Goal: Find specific page/section: Find specific page/section

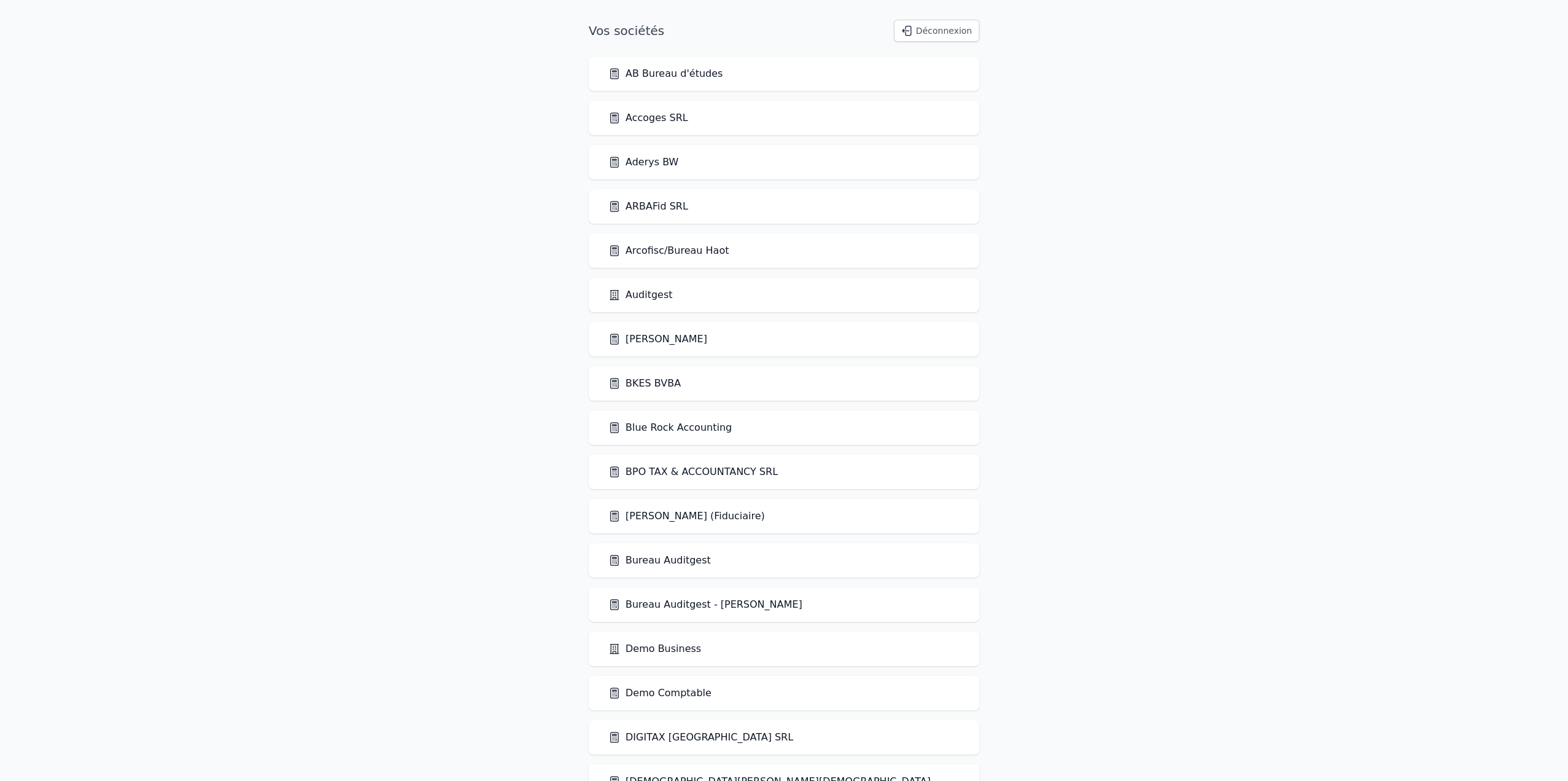
scroll to position [1054, 0]
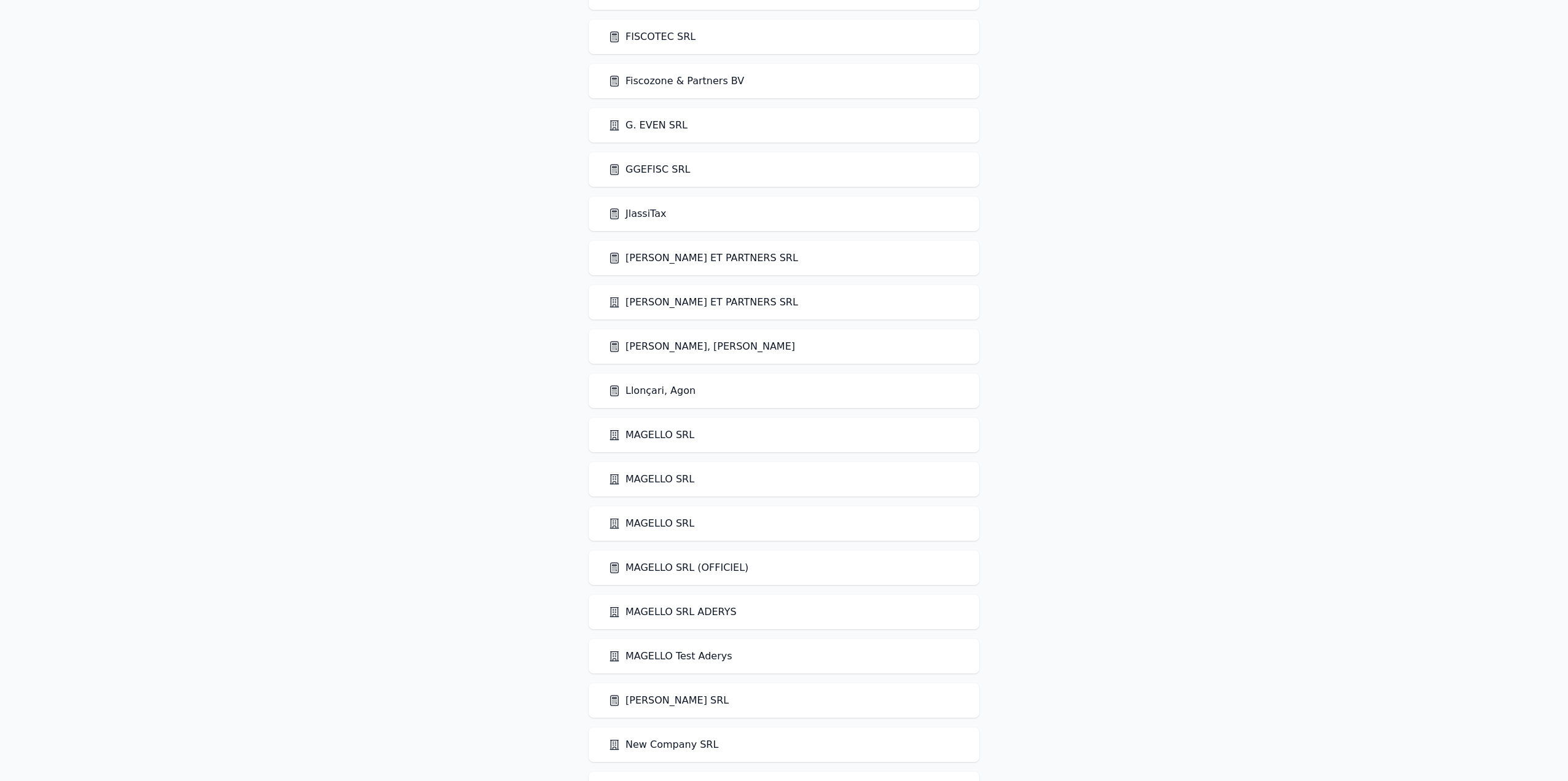
click at [649, 394] on link "Llonçari, Agon" at bounding box center [652, 391] width 87 height 15
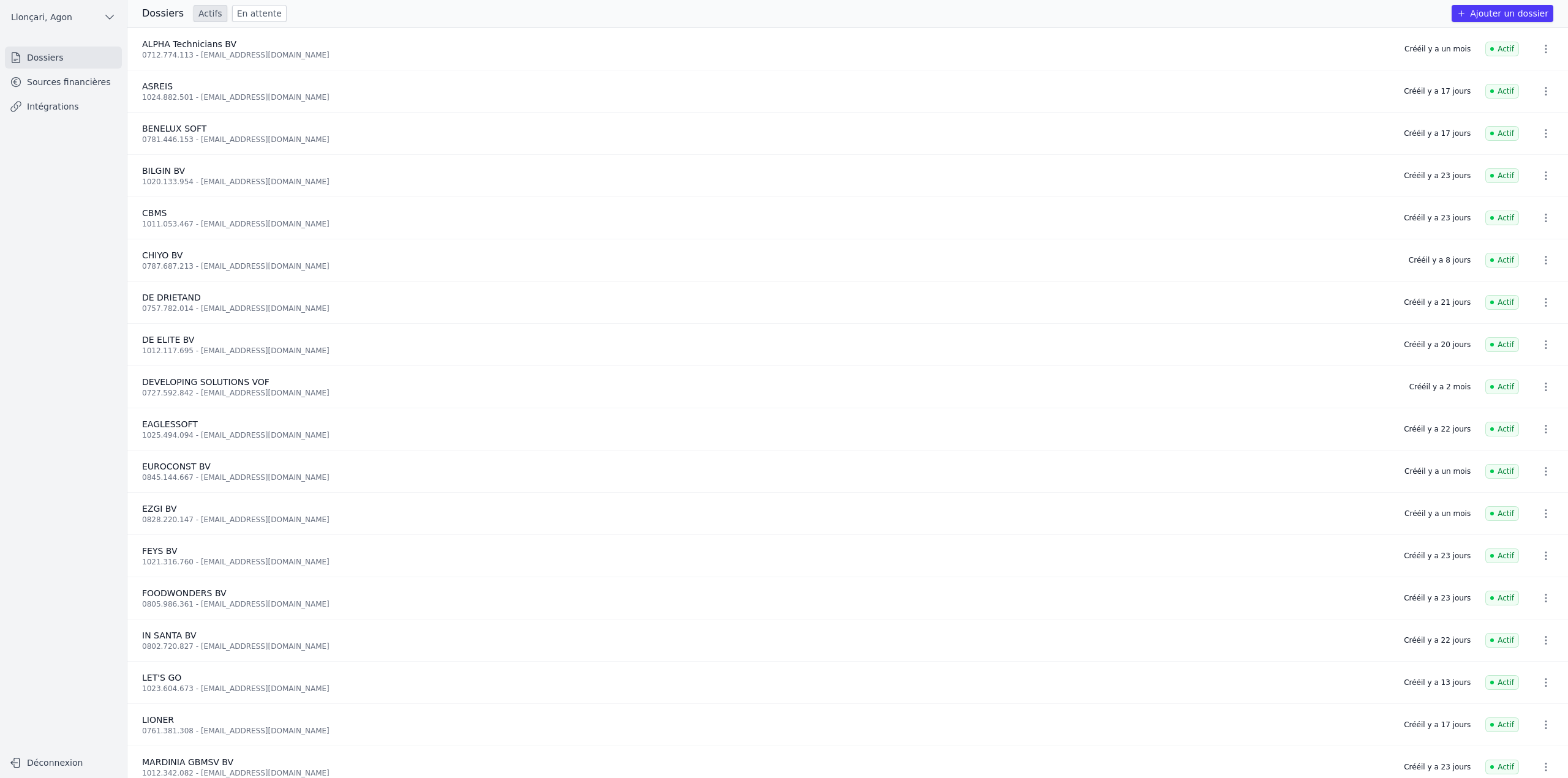
click at [257, 15] on link "En attente" at bounding box center [259, 14] width 54 height 17
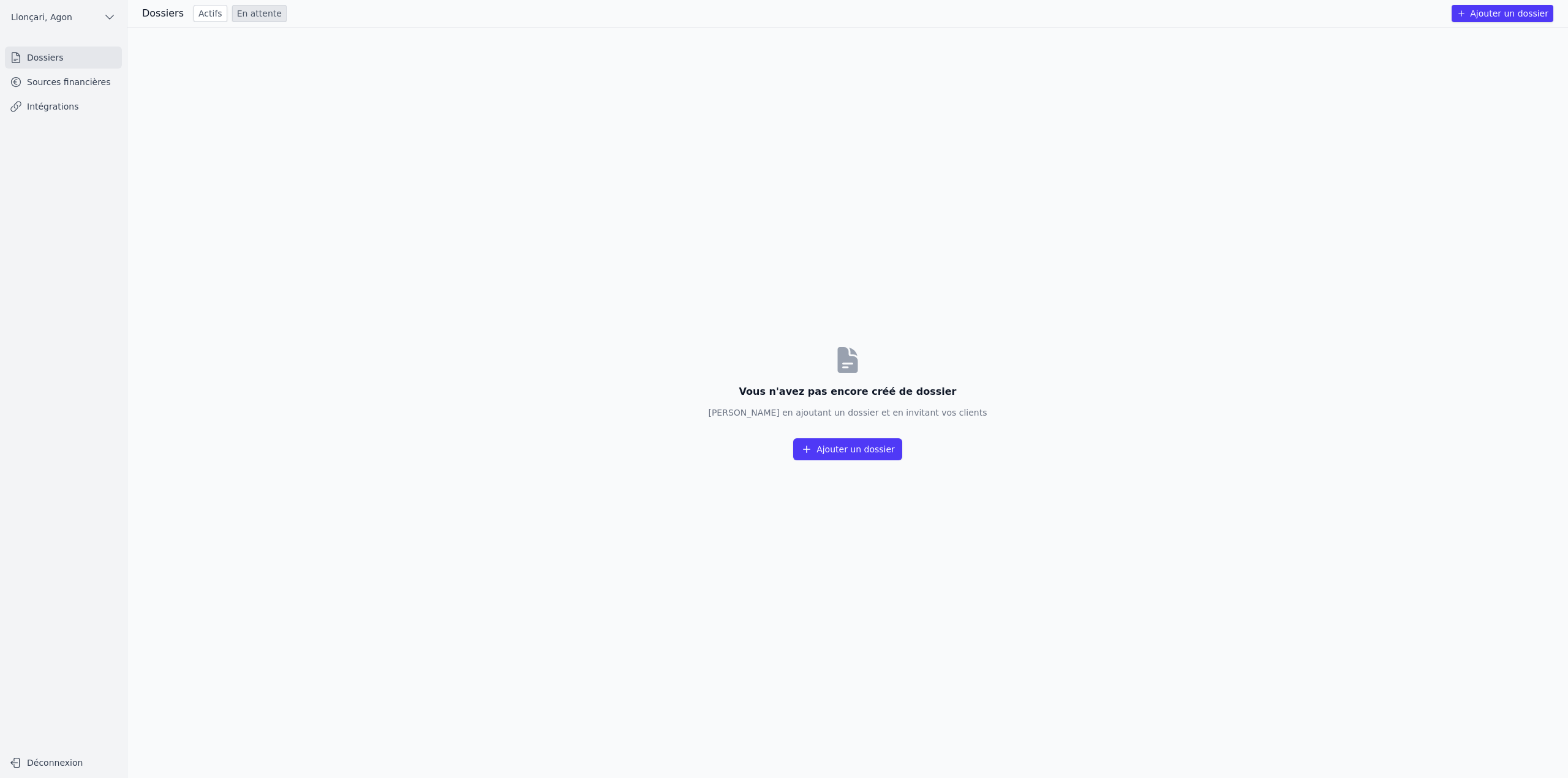
click at [194, 17] on link "Actifs" at bounding box center [210, 14] width 34 height 17
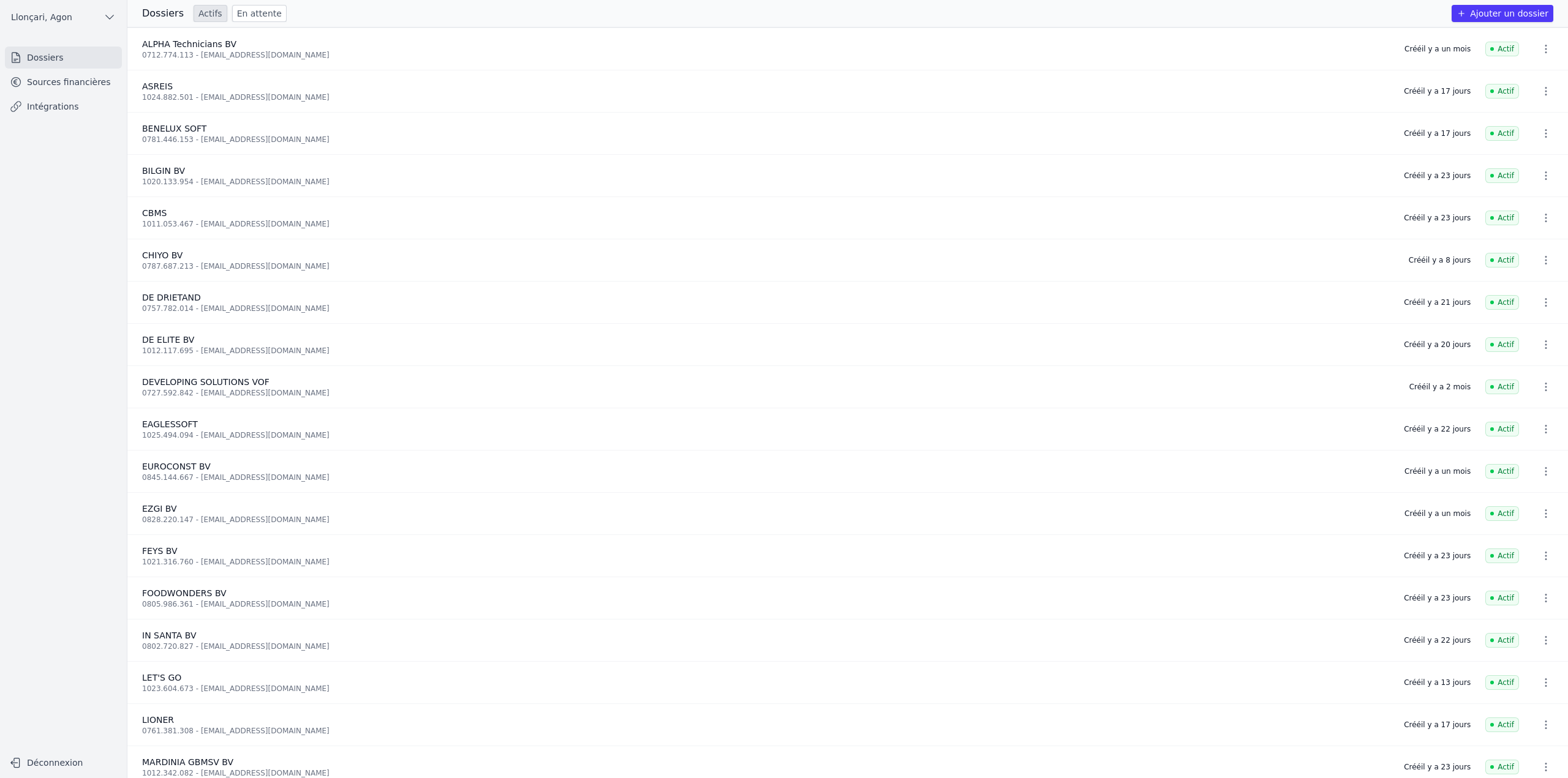
click at [89, 85] on link "Sources financières" at bounding box center [63, 82] width 117 height 22
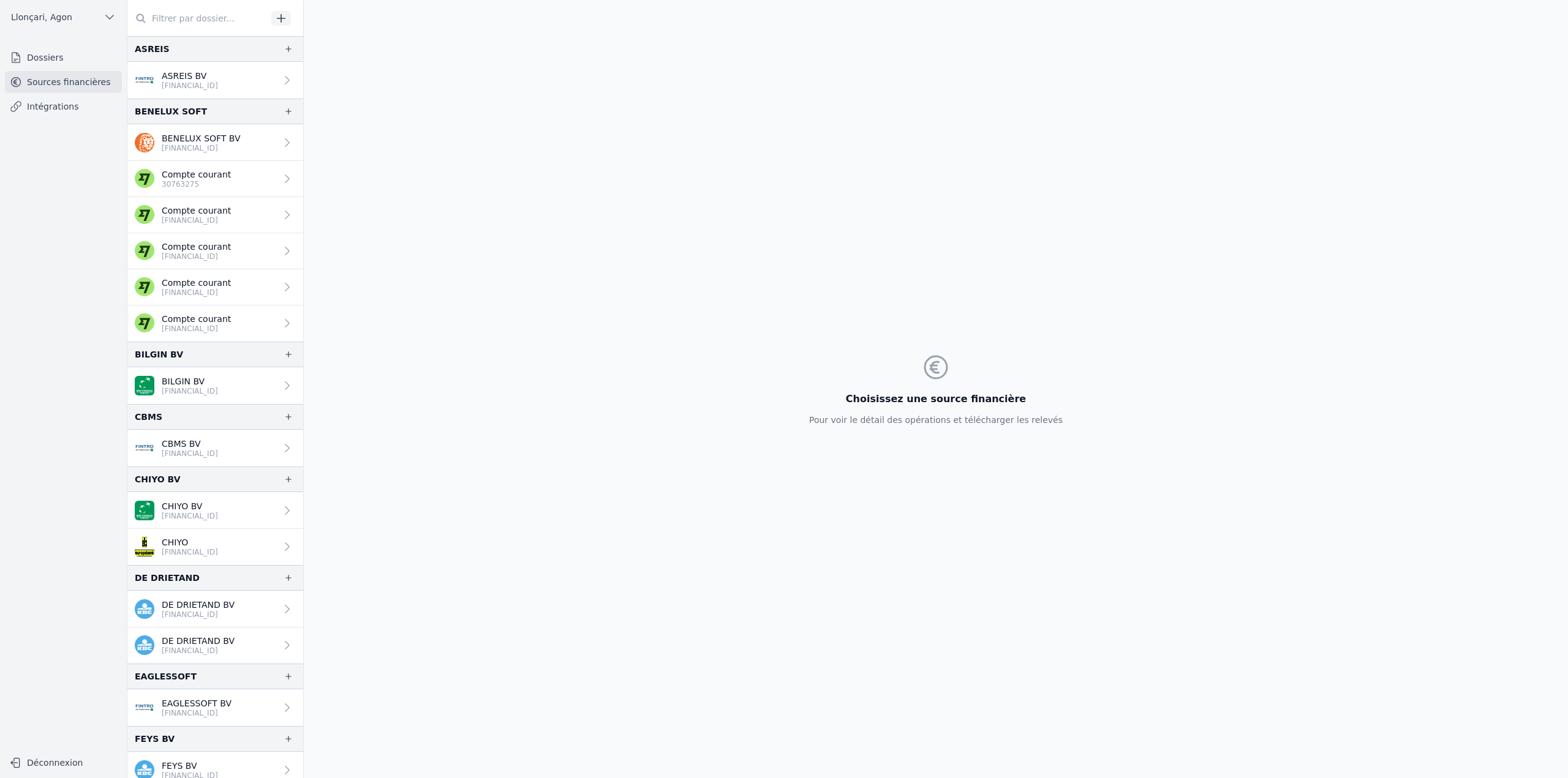
click at [195, 19] on input "text" at bounding box center [197, 18] width 140 height 22
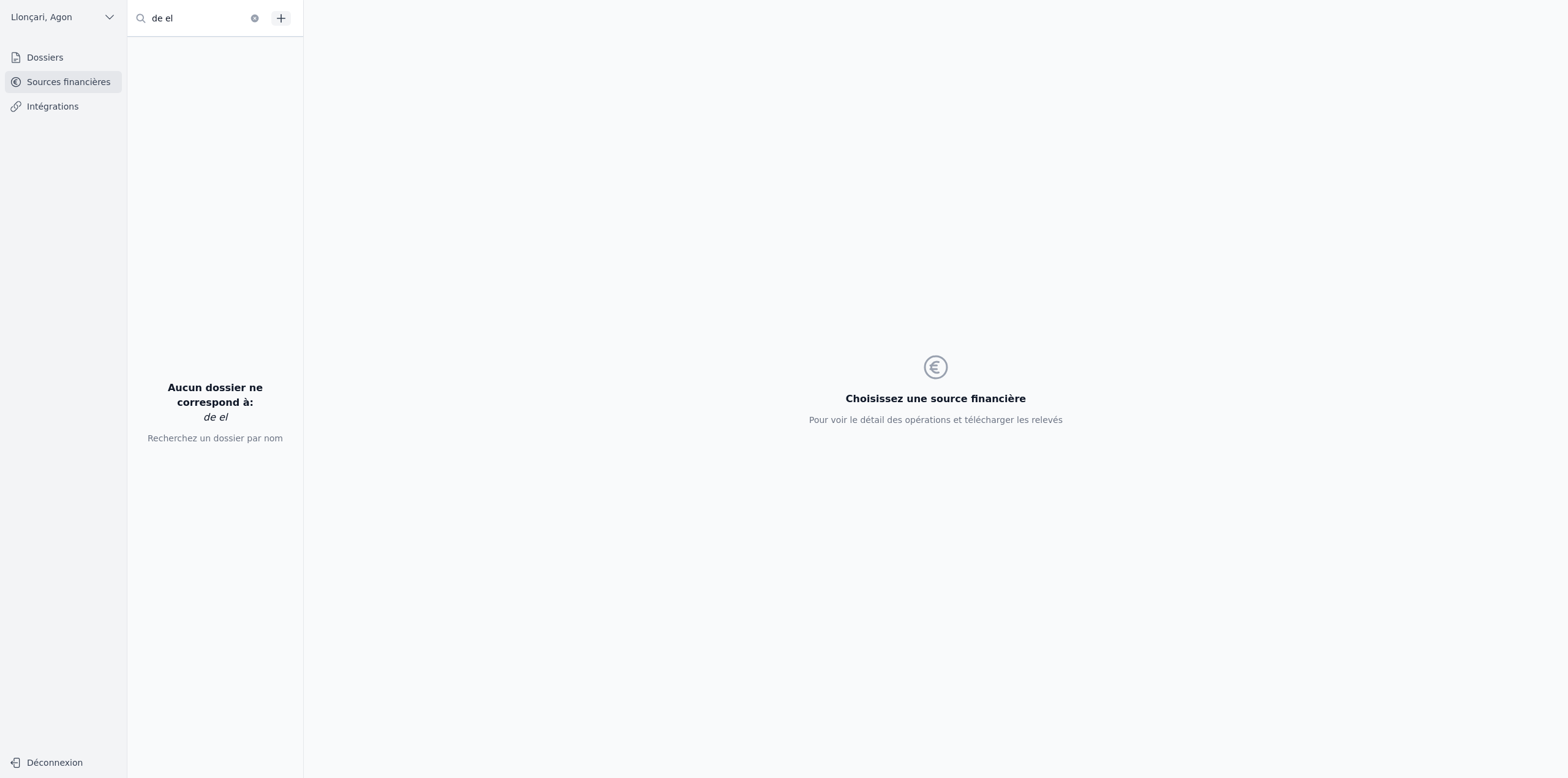
type input "de el"
click at [77, 61] on link "Dossiers" at bounding box center [63, 58] width 117 height 22
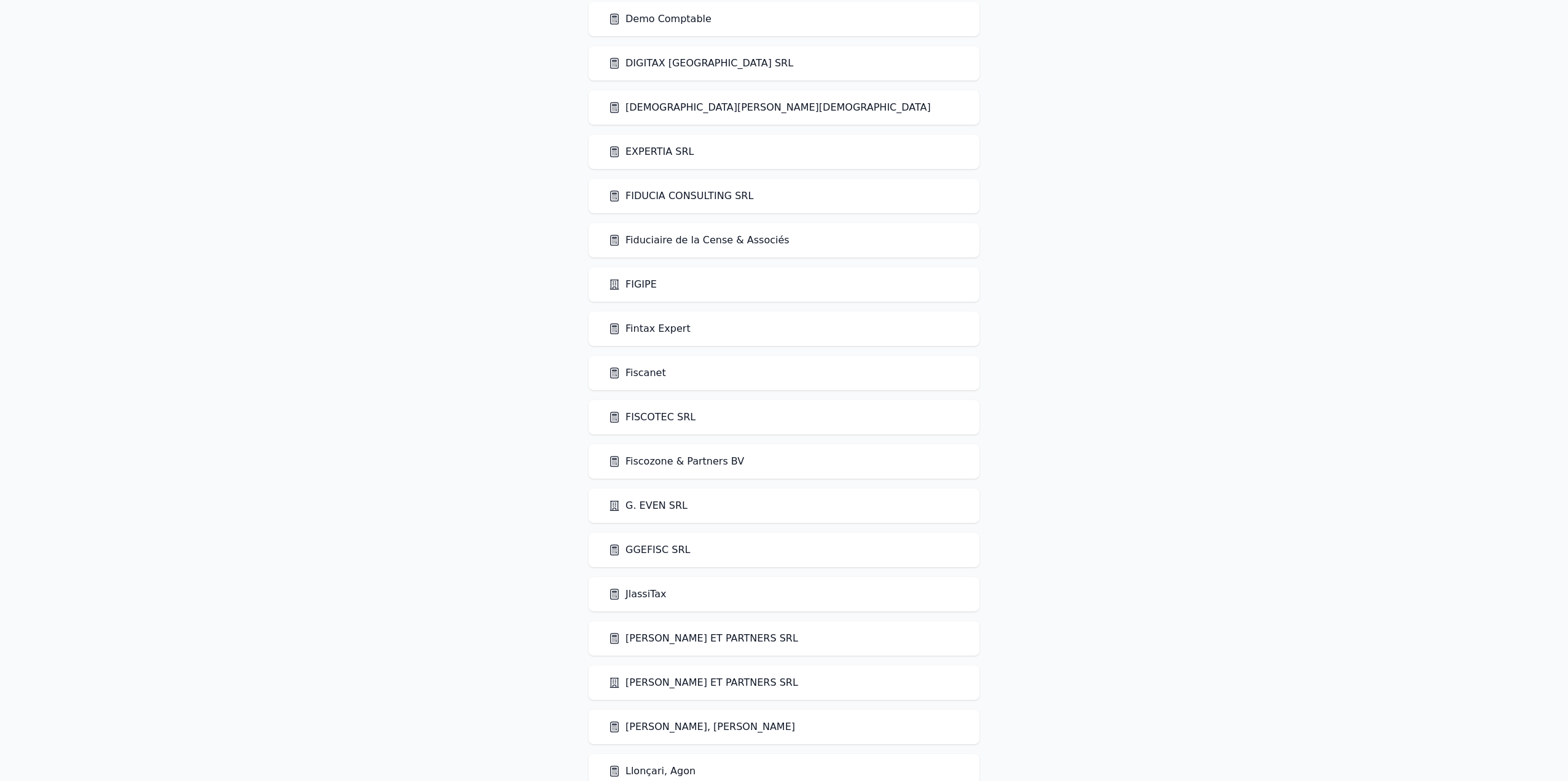
scroll to position [676, 0]
click at [654, 328] on link "Fintax Expert" at bounding box center [649, 327] width 82 height 15
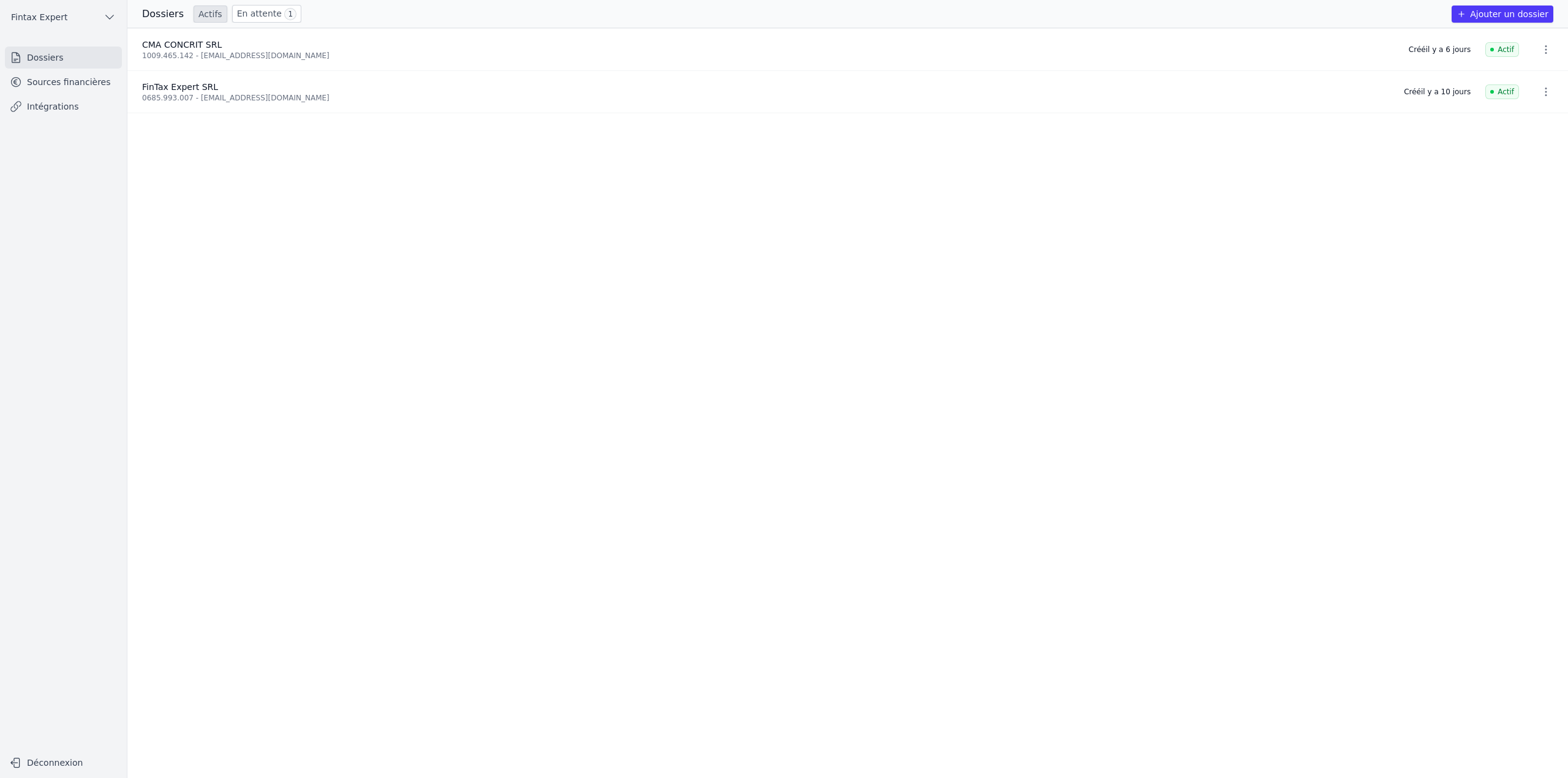
click at [88, 85] on link "Sources financières" at bounding box center [63, 82] width 117 height 22
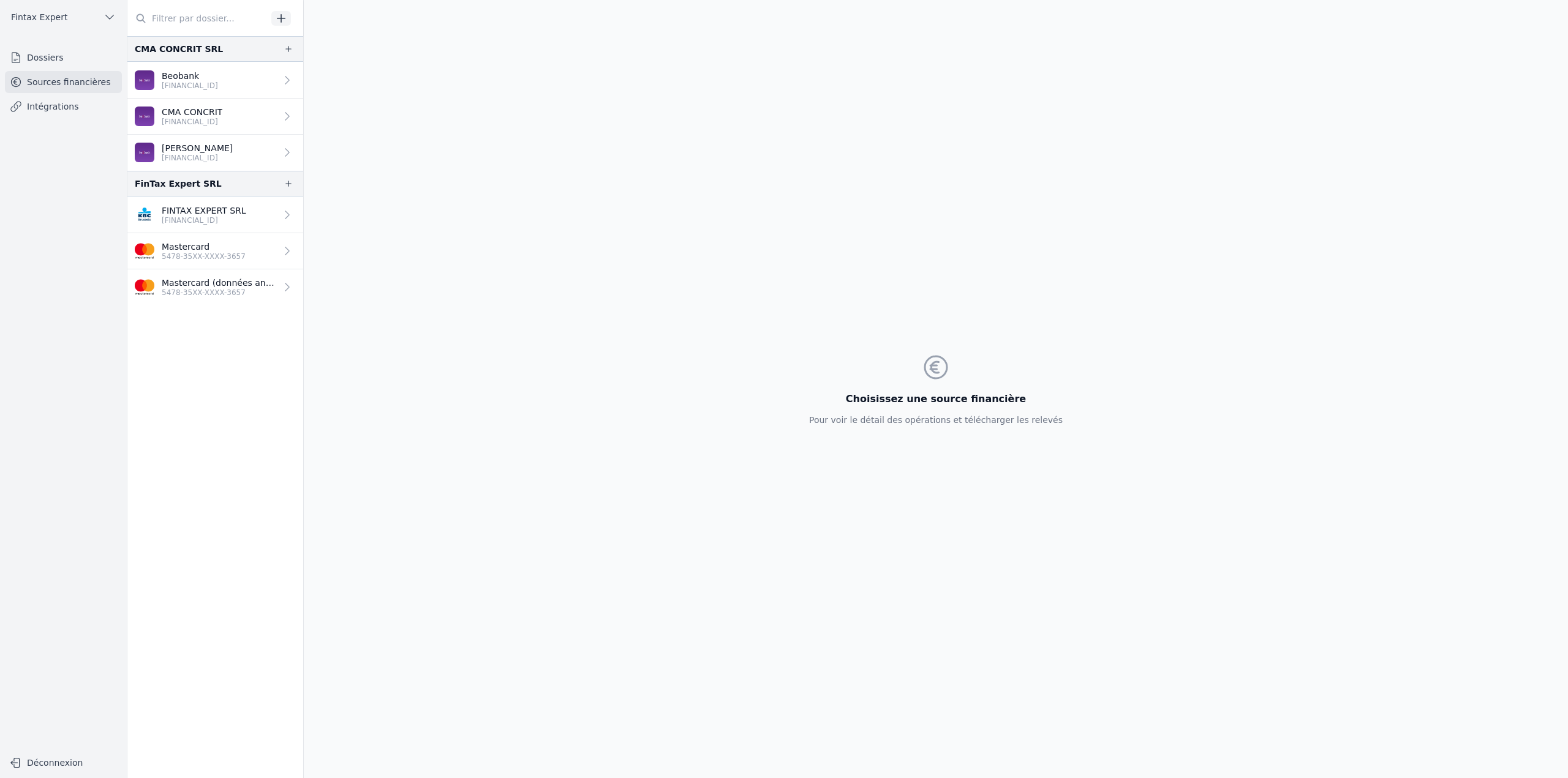
click at [72, 62] on link "Dossiers" at bounding box center [63, 58] width 117 height 22
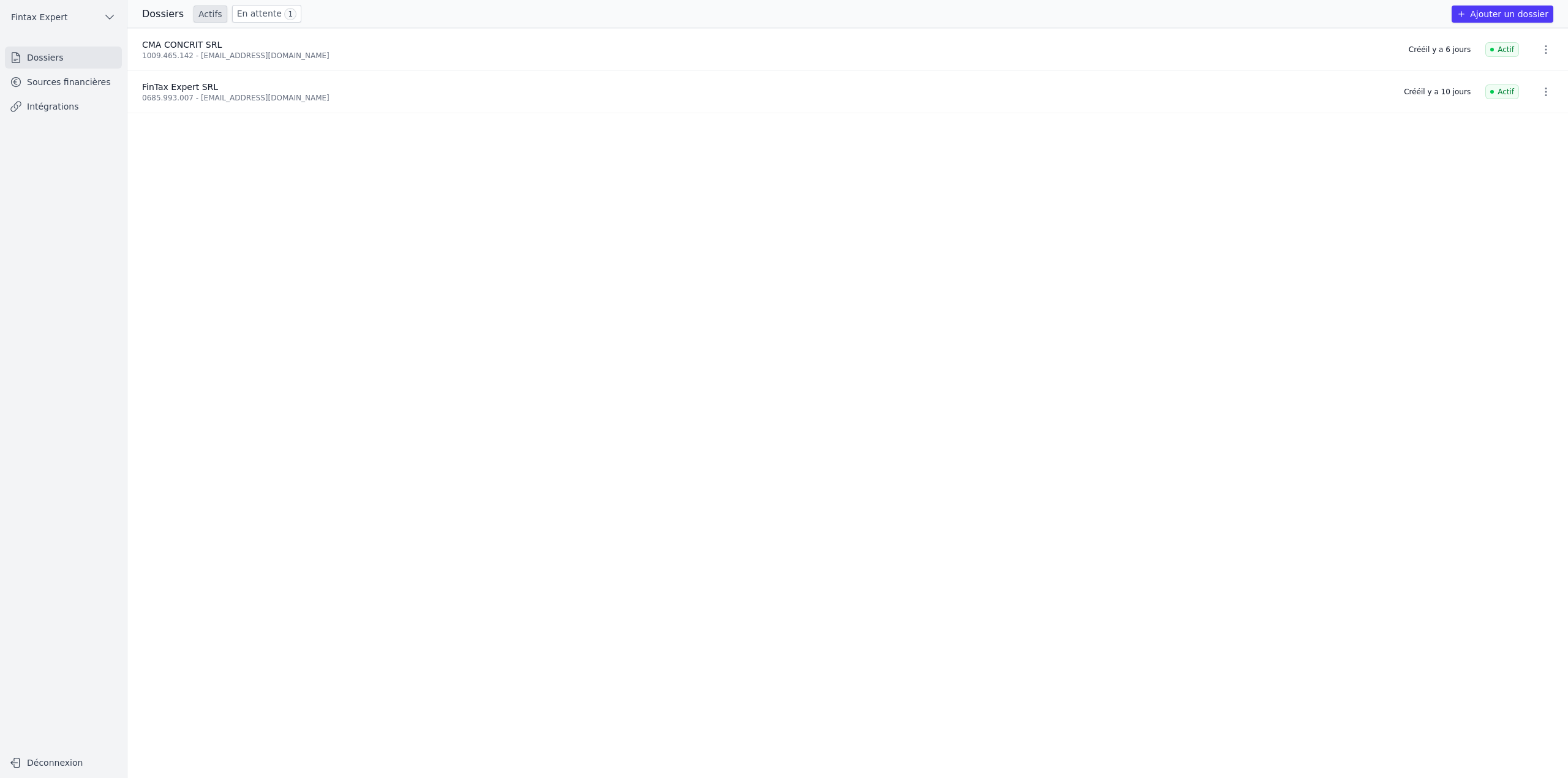
drag, startPoint x: 222, startPoint y: 16, endPoint x: 229, endPoint y: 12, distance: 8.1
click at [223, 16] on div "Actifs En attente 1" at bounding box center [247, 14] width 108 height 18
click at [232, 11] on link "En attente 1" at bounding box center [267, 14] width 69 height 18
drag, startPoint x: 1366, startPoint y: 51, endPoint x: 1451, endPoint y: 49, distance: 85.0
click at [1451, 49] on li "ESCAPE CONCEPT SRL 0773.676.156 - conceptescape@gmail.com Invitation envoyée il…" at bounding box center [847, 50] width 1440 height 43
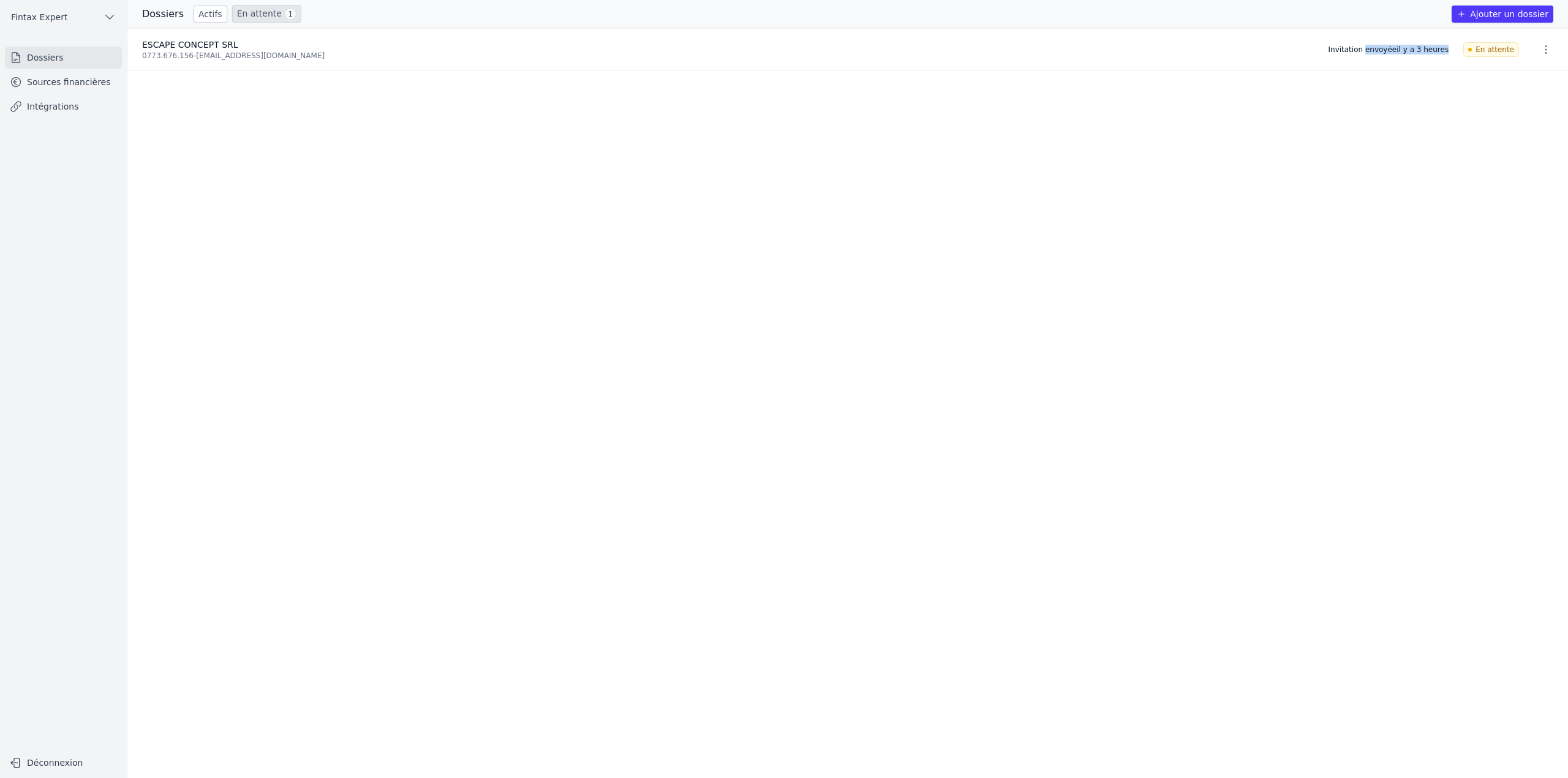
click at [79, 90] on link "Sources financières" at bounding box center [63, 82] width 117 height 22
click at [75, 89] on link "Sources financières" at bounding box center [63, 82] width 117 height 22
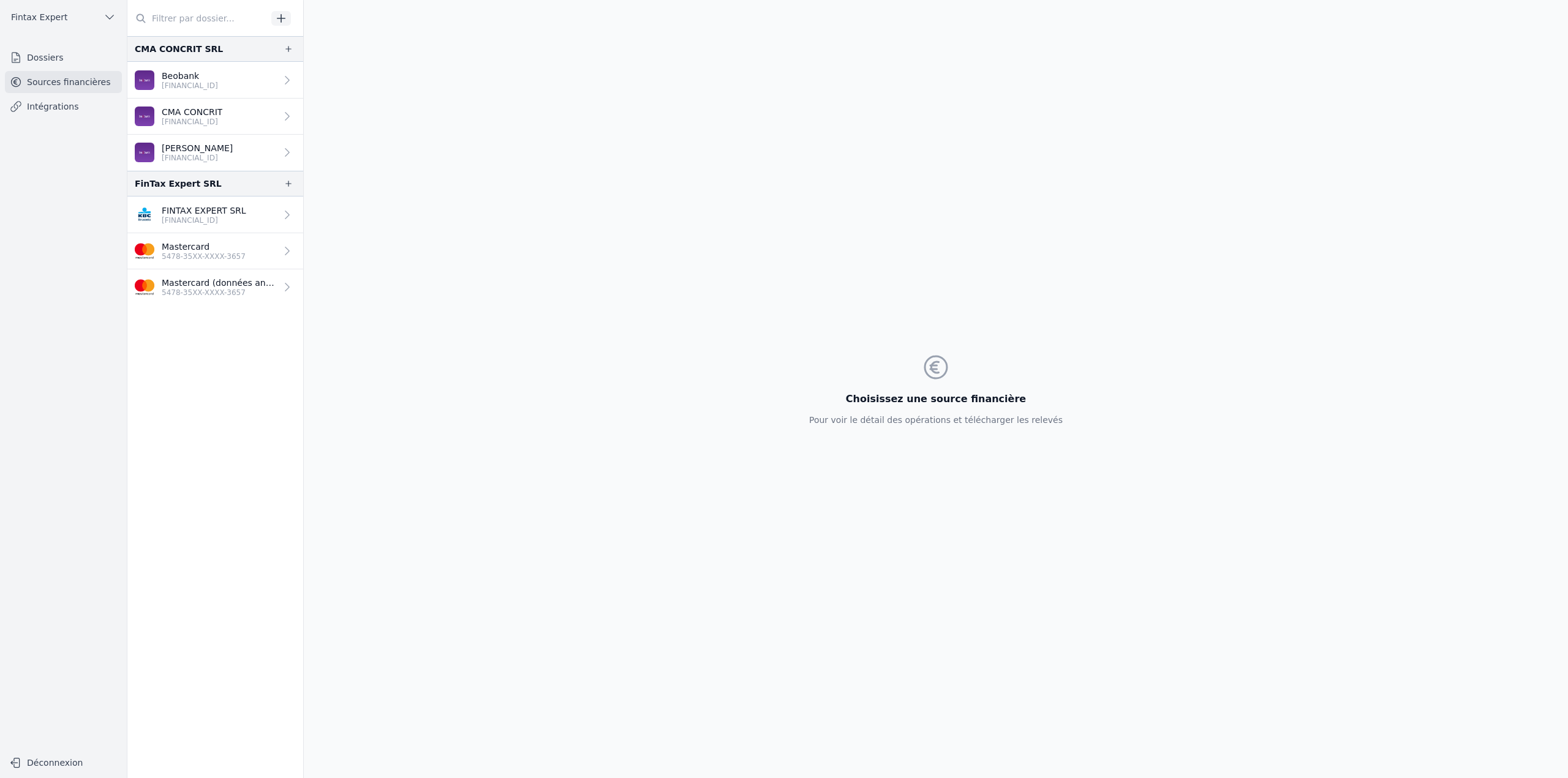
click at [49, 50] on link "Dossiers" at bounding box center [63, 58] width 117 height 22
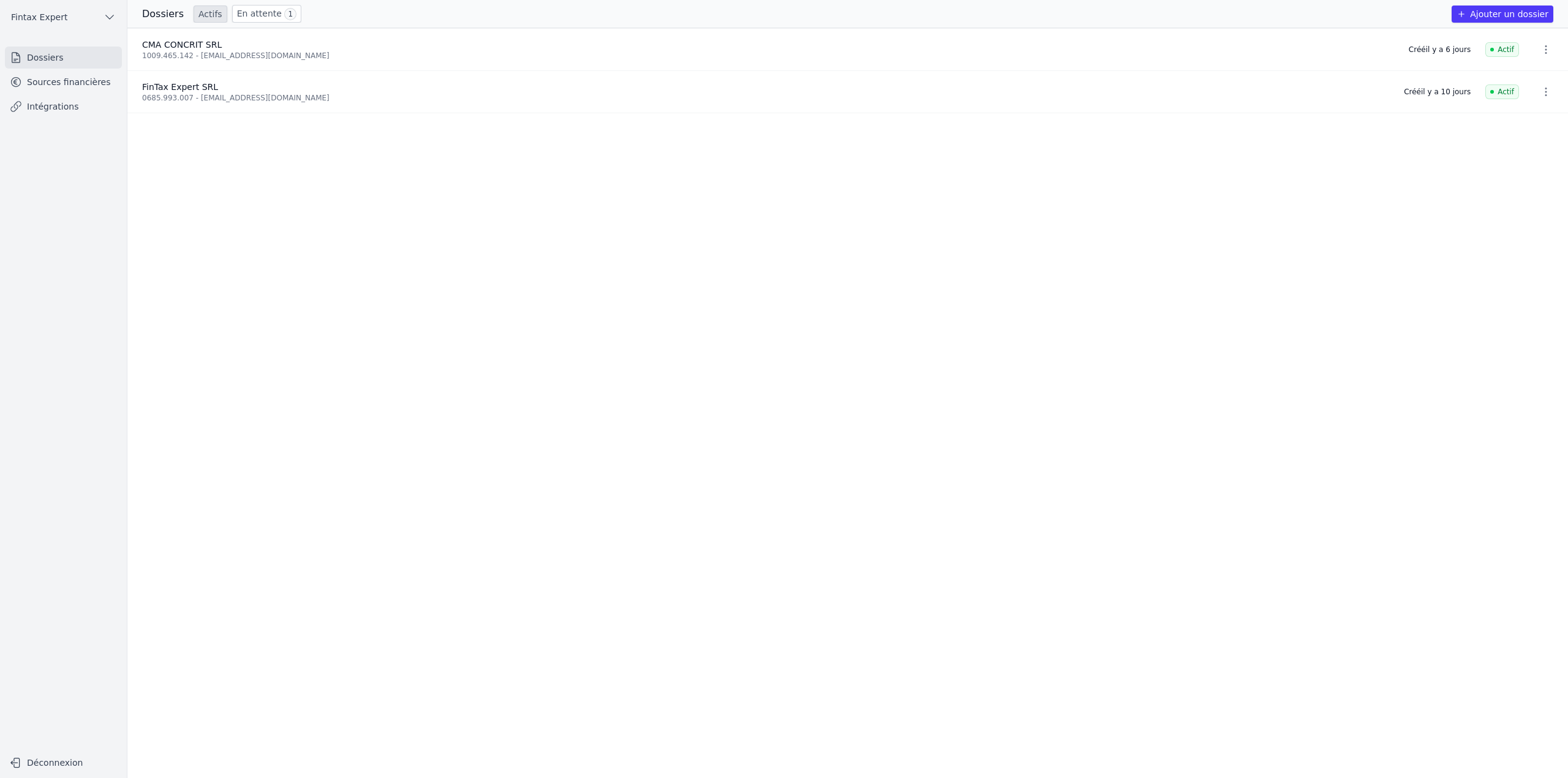
click at [263, 14] on link "En attente 1" at bounding box center [267, 14] width 69 height 18
drag, startPoint x: 281, startPoint y: 54, endPoint x: 193, endPoint y: 57, distance: 88.1
click at [193, 57] on div "0773.676.156 - [EMAIL_ADDRESS][DOMAIN_NAME]" at bounding box center [728, 55] width 1171 height 10
copy div "[EMAIL_ADDRESS][DOMAIN_NAME]"
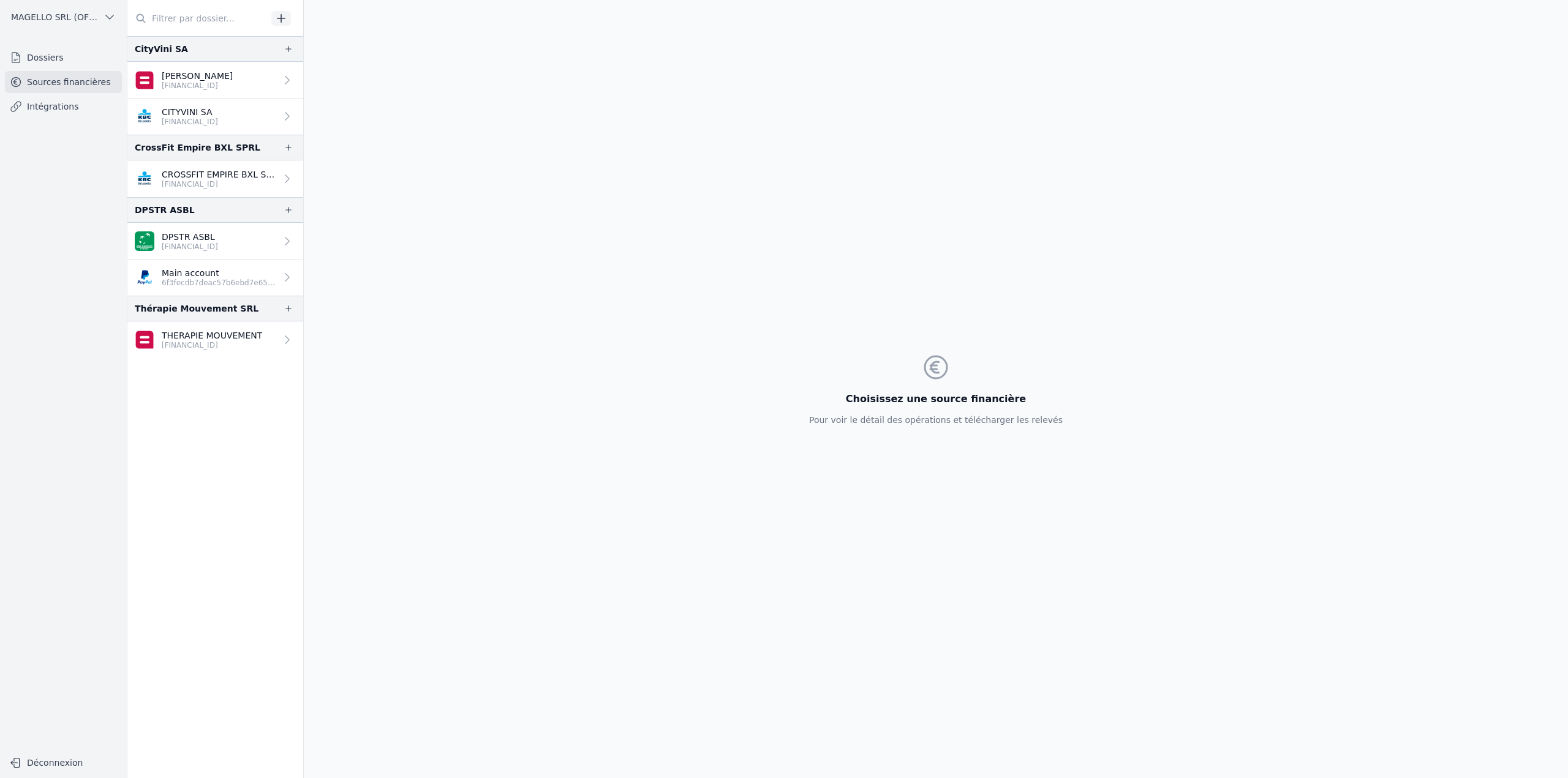
click at [204, 82] on p "BE92 0689 3215 0223" at bounding box center [197, 86] width 71 height 10
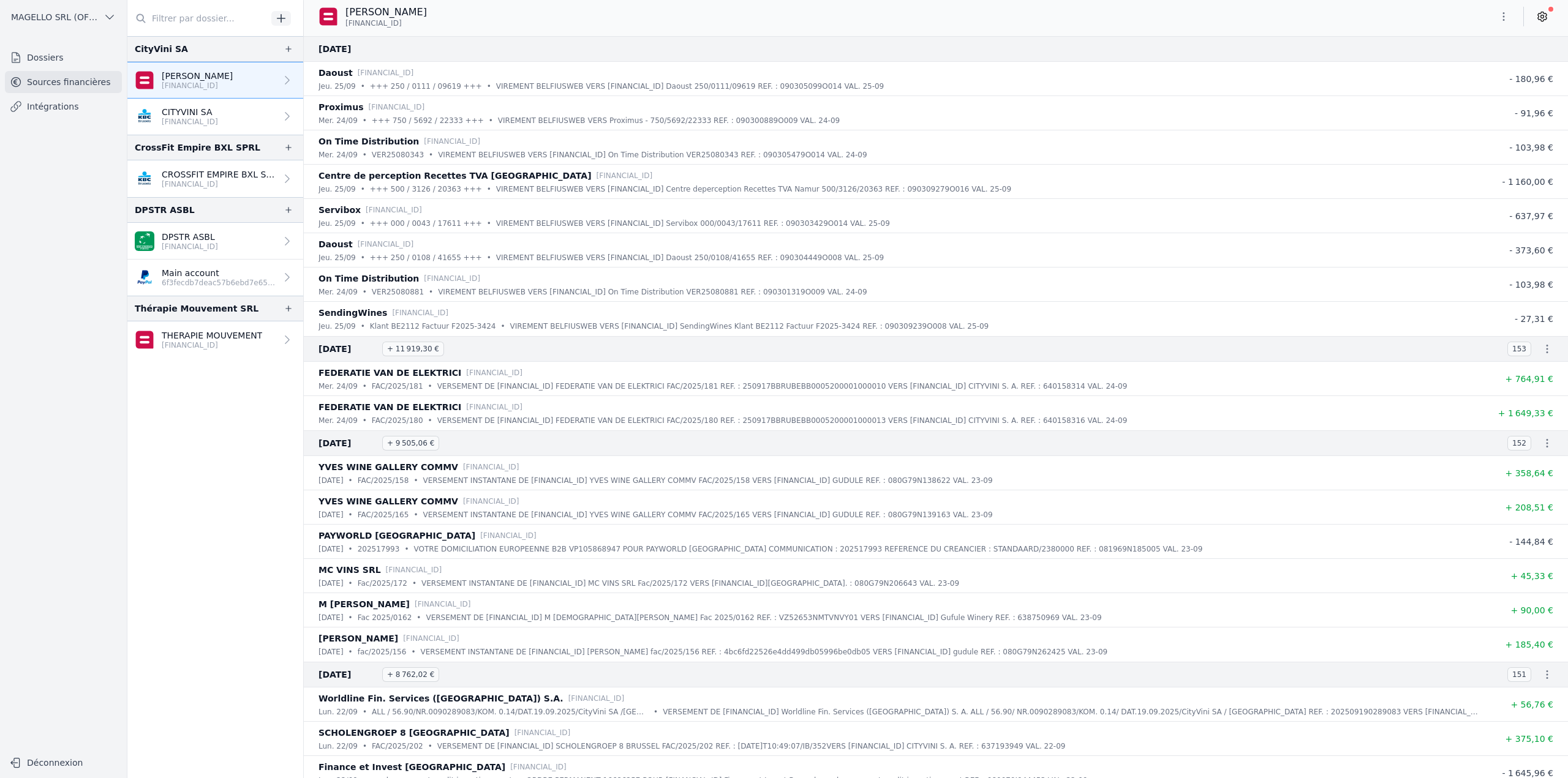
drag, startPoint x: 319, startPoint y: 51, endPoint x: 405, endPoint y: 51, distance: 86.0
click at [405, 51] on div "25 sept. 2025" at bounding box center [936, 49] width 1264 height 26
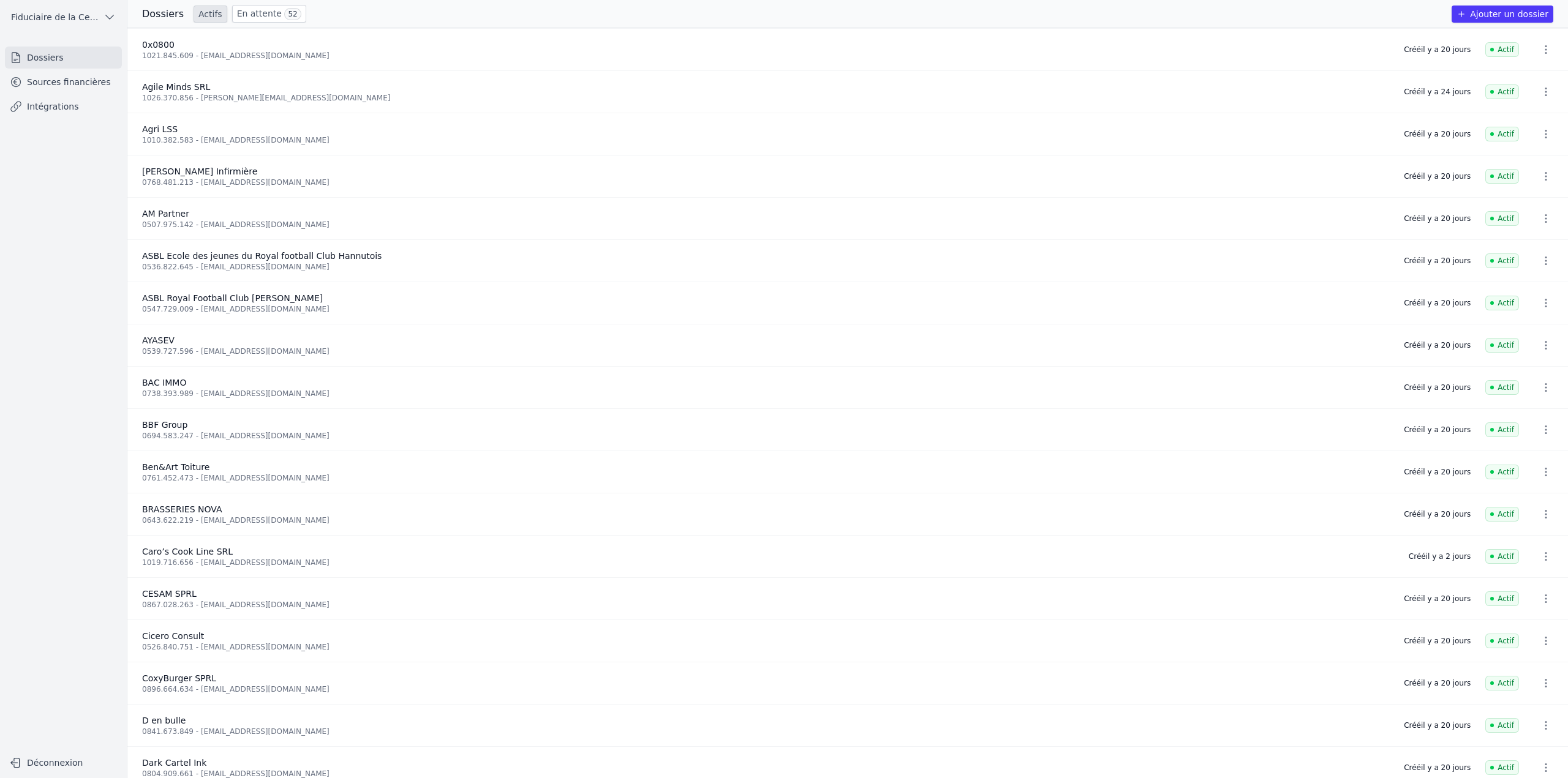
click at [73, 85] on link "Sources financières" at bounding box center [63, 82] width 117 height 22
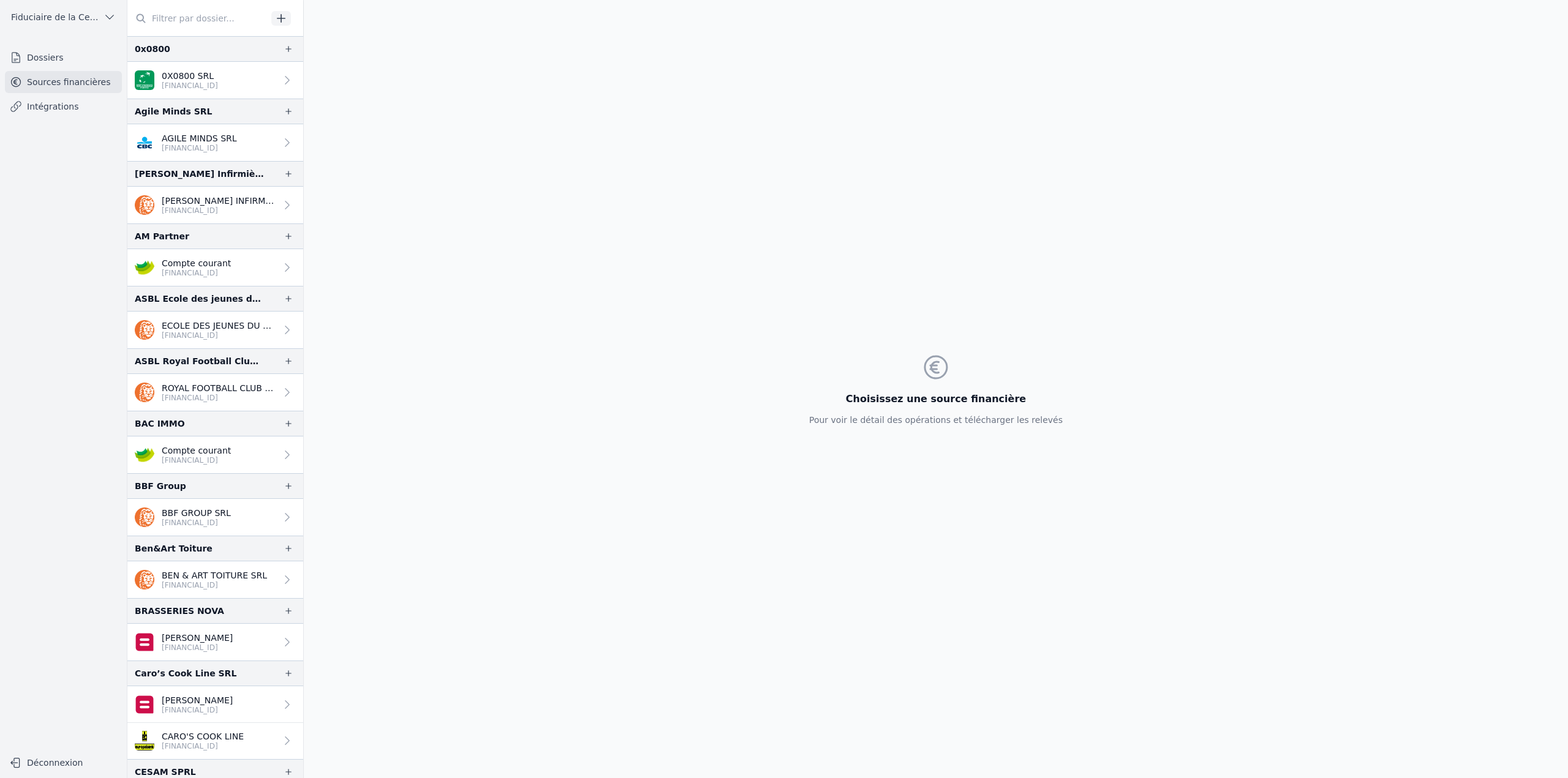
click at [204, 24] on input "text" at bounding box center [197, 18] width 140 height 22
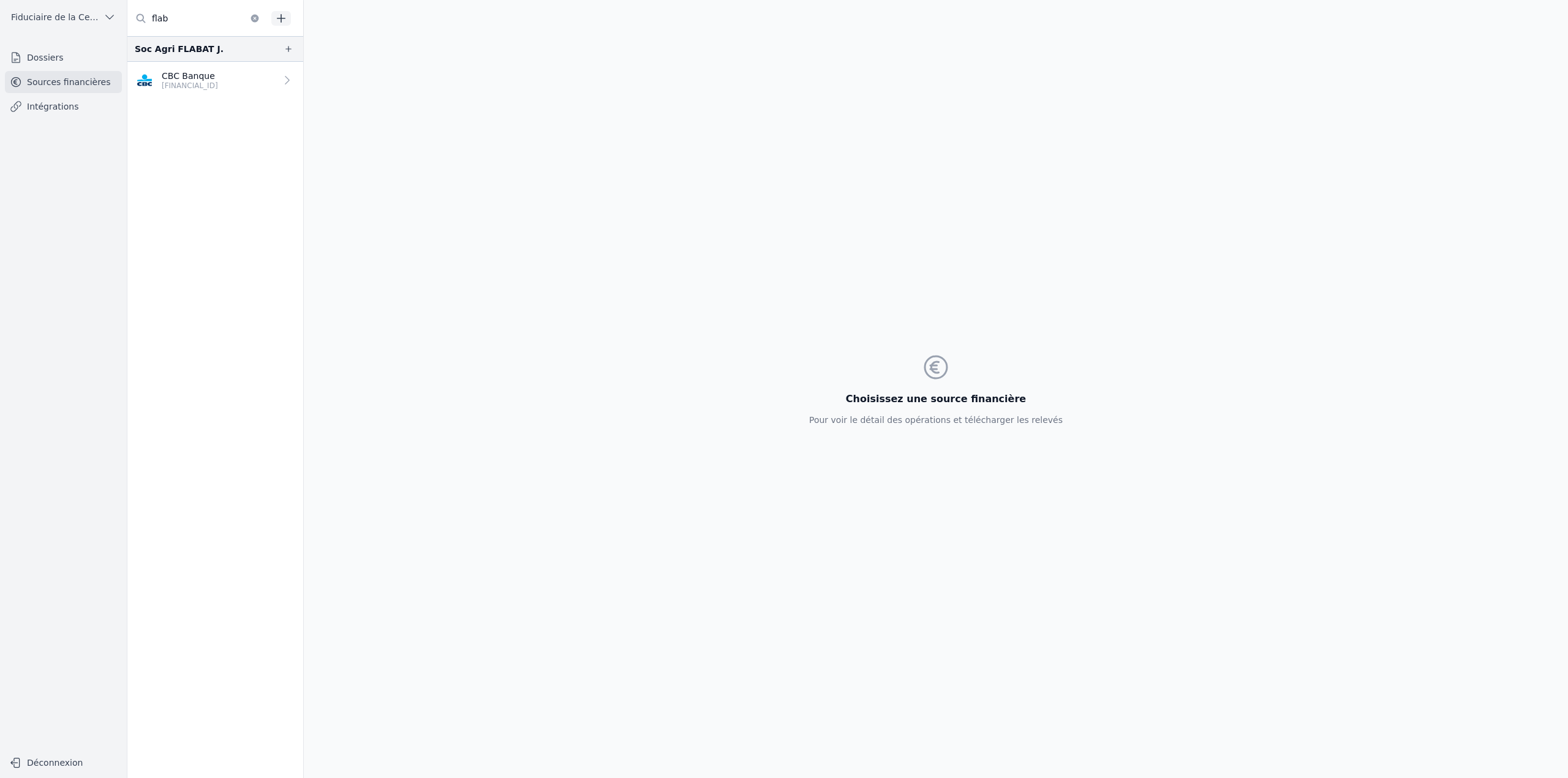
type input "flab"
click at [197, 210] on nav "Soc Agri FLABAT J. CBC Banque [FINANCIAL_ID]" at bounding box center [215, 407] width 176 height 742
click at [218, 84] on p "[FINANCIAL_ID]" at bounding box center [189, 86] width 56 height 10
